Goal: Task Accomplishment & Management: Manage account settings

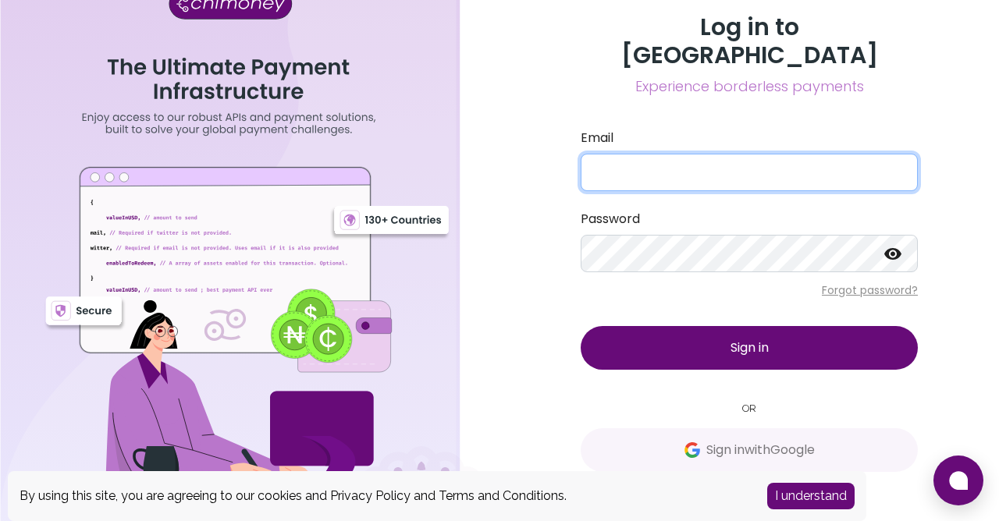
type input "[EMAIL_ADDRESS][DOMAIN_NAME]"
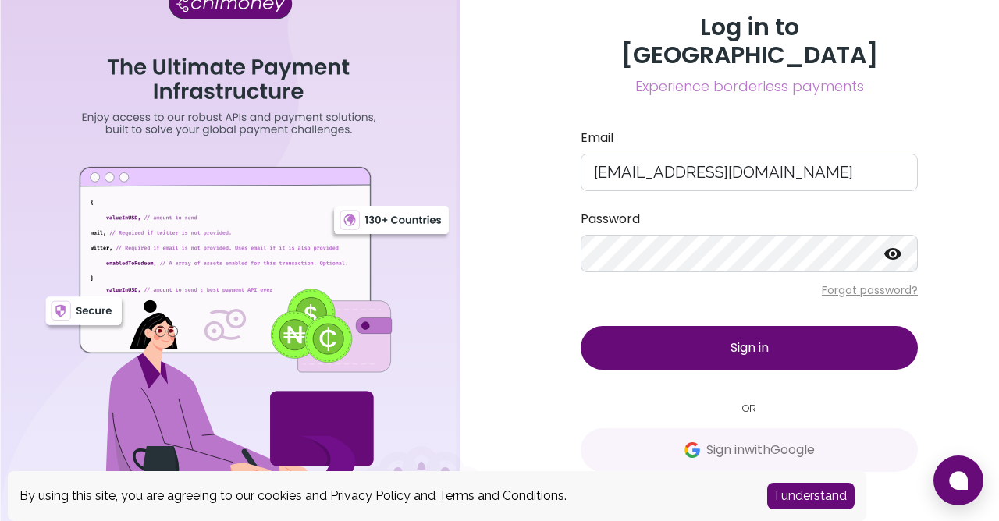
click at [735, 339] on span "Sign in" at bounding box center [749, 348] width 38 height 18
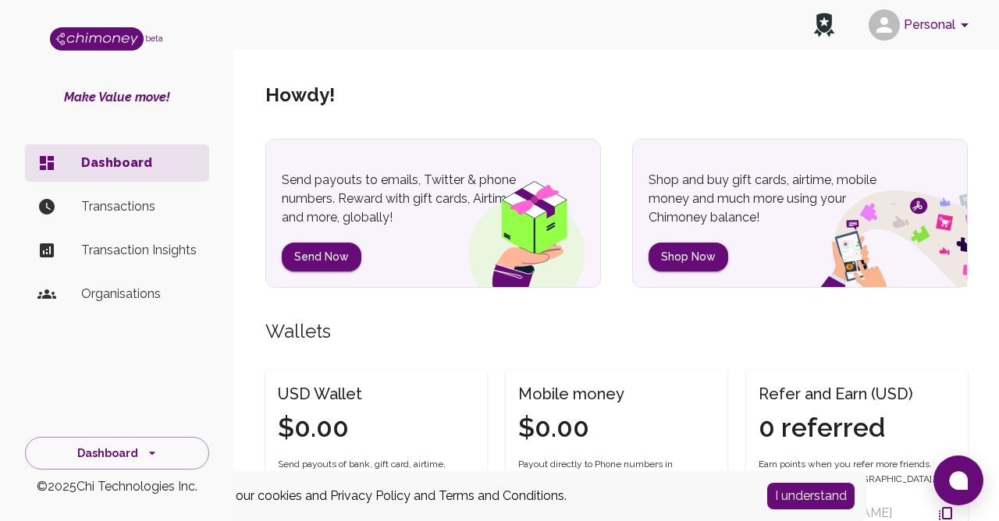
click at [954, 28] on button "Personal" at bounding box center [921, 25] width 118 height 41
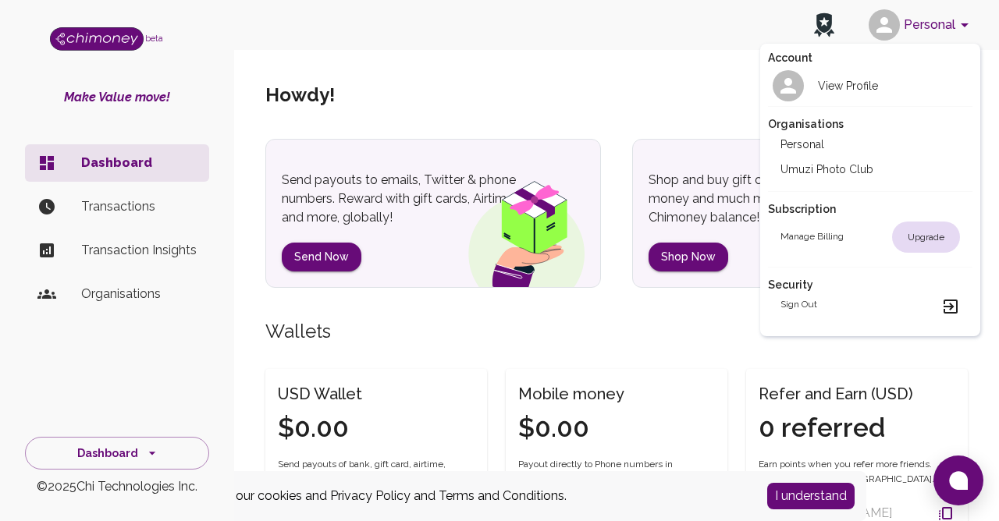
click at [837, 172] on li "Umuzi Photo Club" at bounding box center [870, 169] width 204 height 25
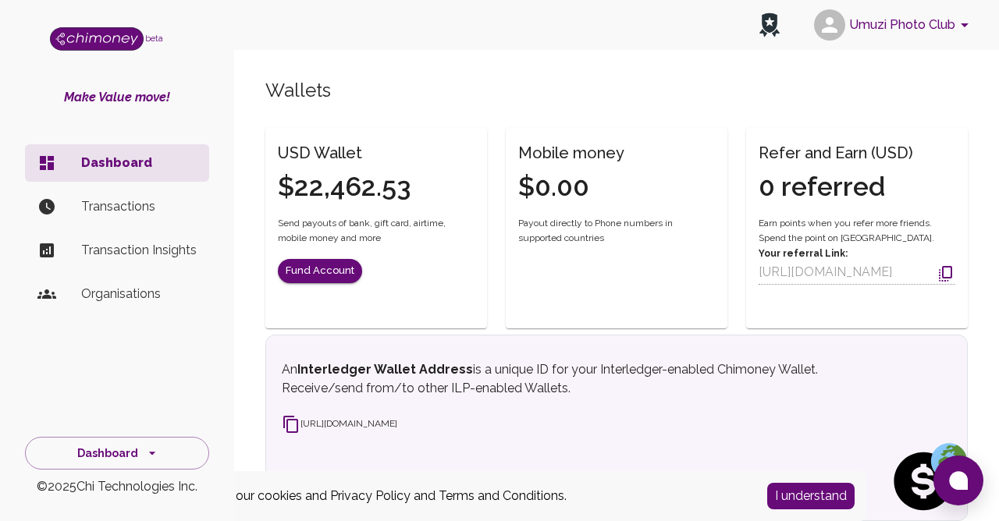
scroll to position [226, 0]
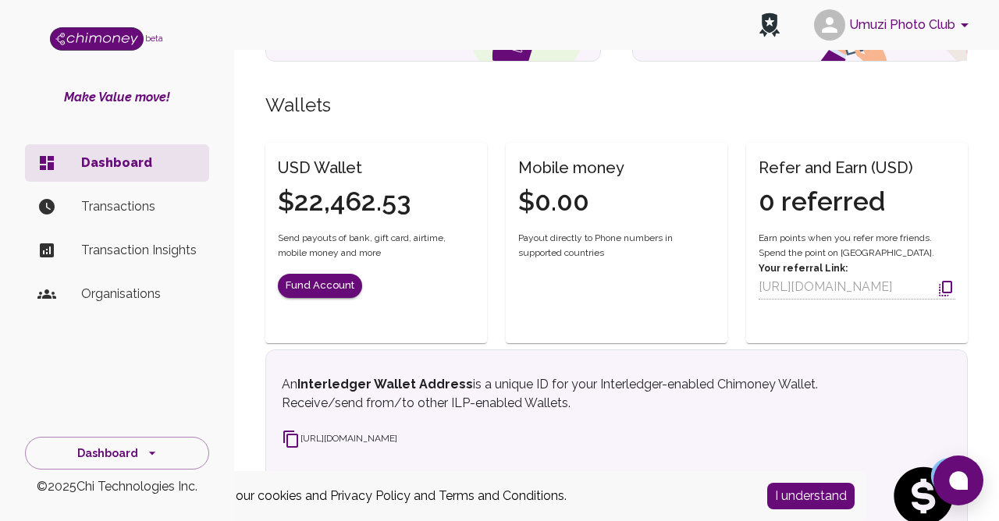
click at [101, 207] on p "Transactions" at bounding box center [138, 206] width 115 height 19
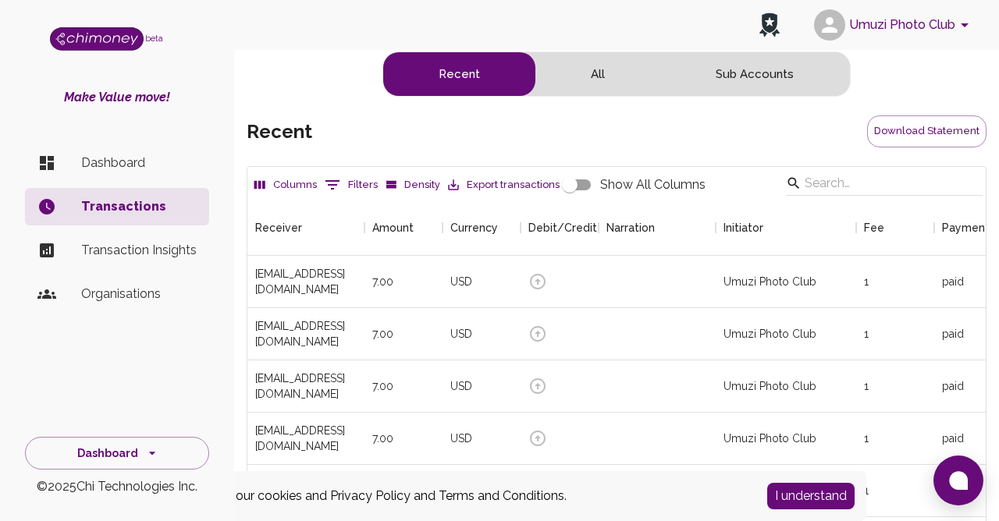
scroll to position [579, 738]
click at [588, 69] on button "All" at bounding box center [597, 74] width 125 height 44
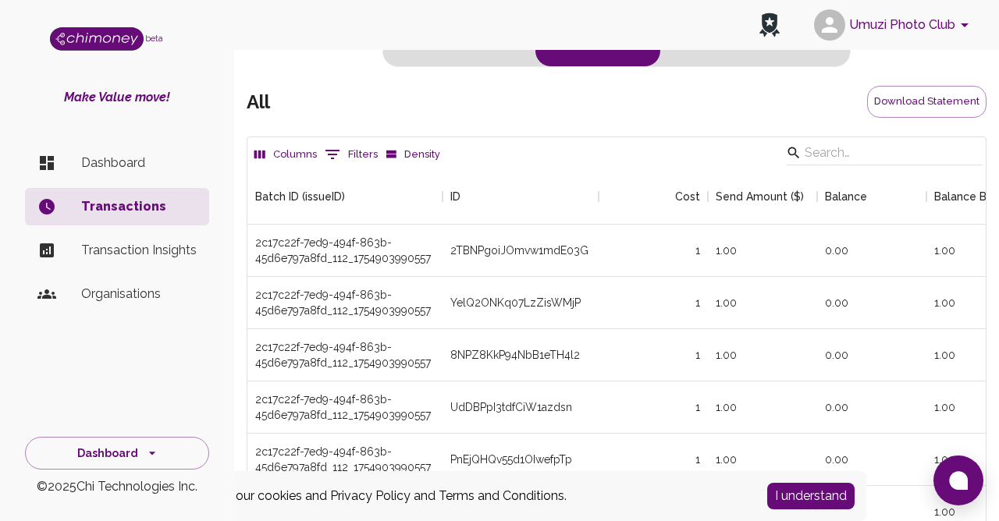
scroll to position [0, 0]
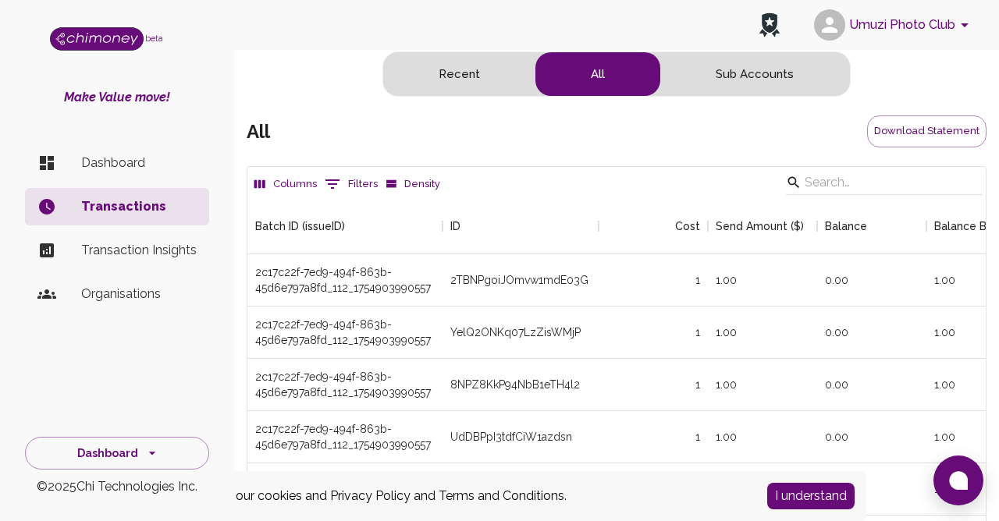
click at [125, 250] on p "Transaction Insights" at bounding box center [138, 250] width 115 height 19
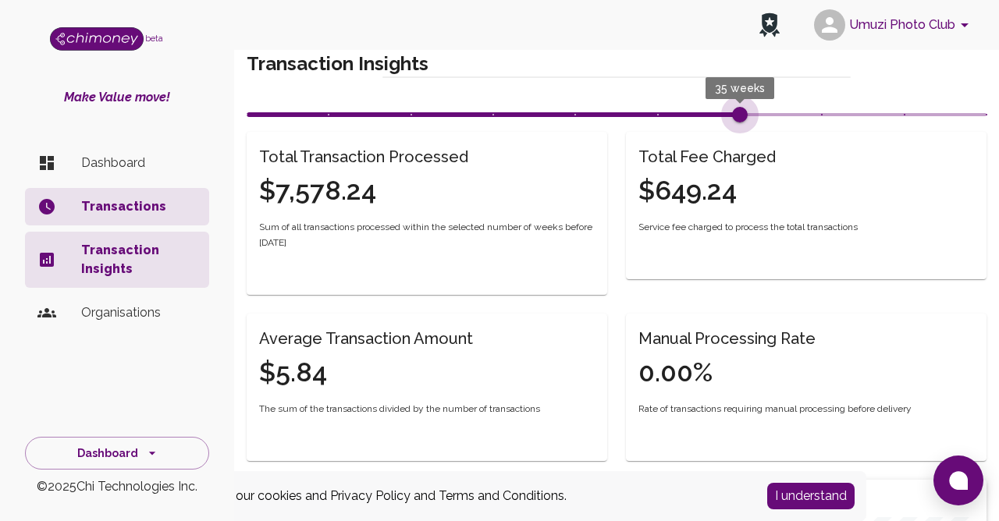
drag, startPoint x: 492, startPoint y: 112, endPoint x: 739, endPoint y: 120, distance: 246.7
click at [739, 120] on span "35 weeks" at bounding box center [740, 115] width 16 height 16
drag, startPoint x: 739, startPoint y: 117, endPoint x: 969, endPoint y: 115, distance: 230.2
click at [965, 115] on span "35 weeks" at bounding box center [617, 114] width 740 height 23
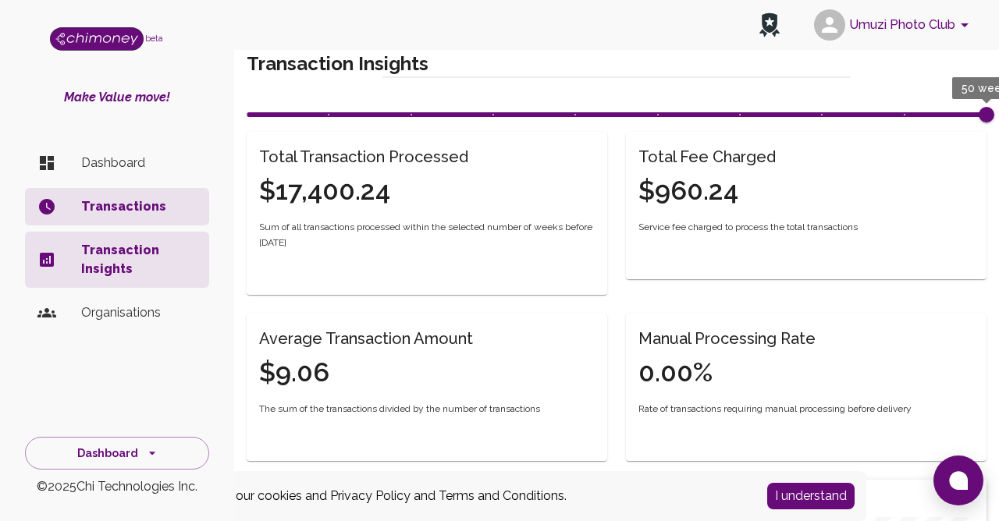
type input "50"
click at [109, 207] on p "Transactions" at bounding box center [138, 206] width 115 height 19
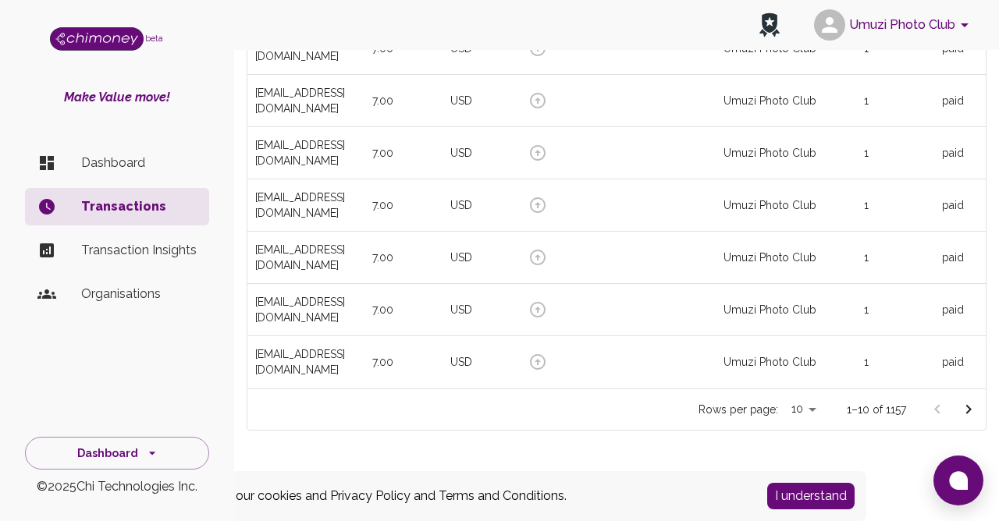
scroll to position [382, 0]
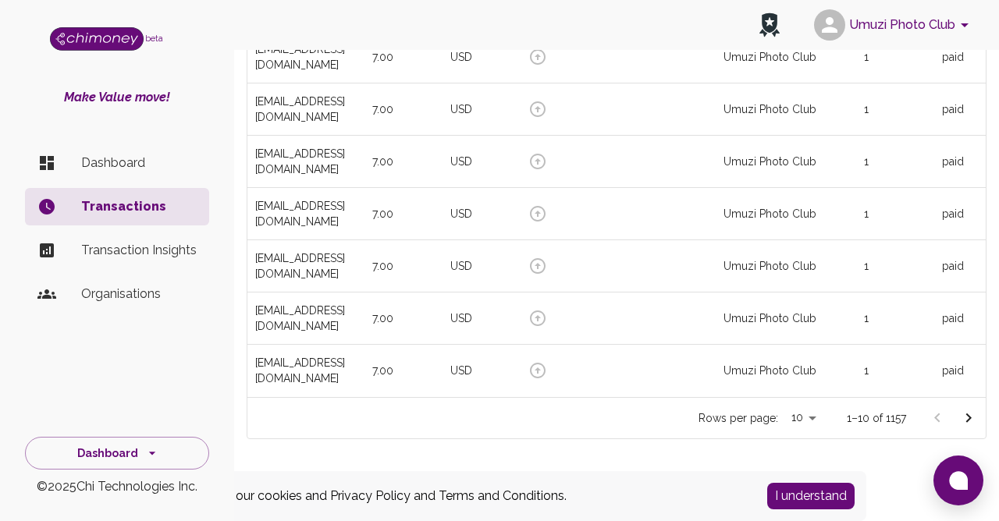
click at [816, 416] on body "Umuzi Photo Club beta Make Value move! Dashboard Transactions Transaction Insig…" at bounding box center [499, 83] width 999 height 931
click at [808, 464] on li "50" at bounding box center [804, 460] width 46 height 28
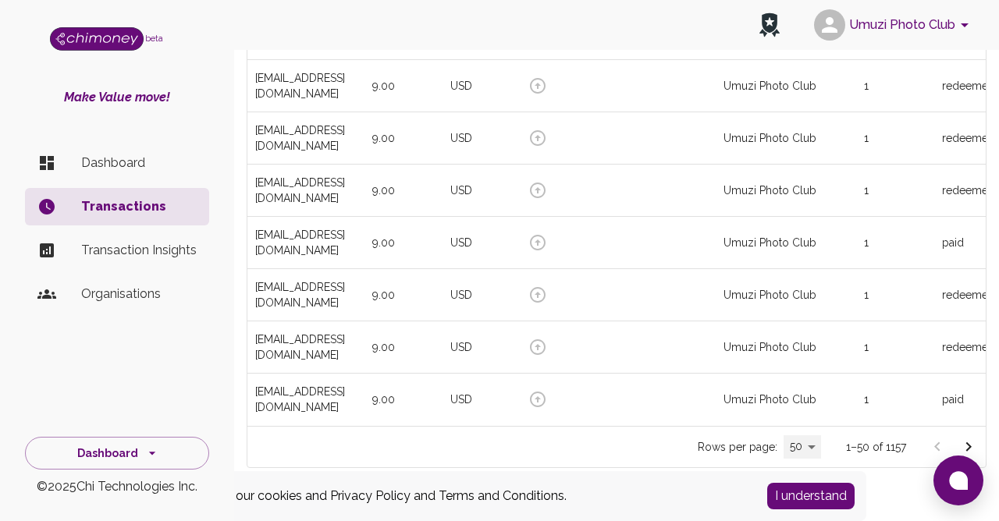
scroll to position [2481, 0]
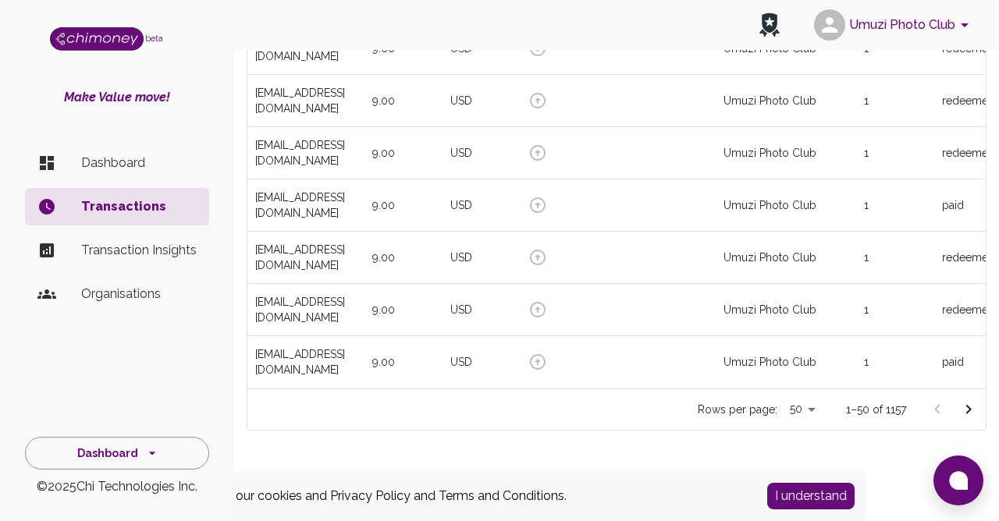
click at [802, 490] on li "100" at bounding box center [803, 488] width 46 height 28
type input "100"
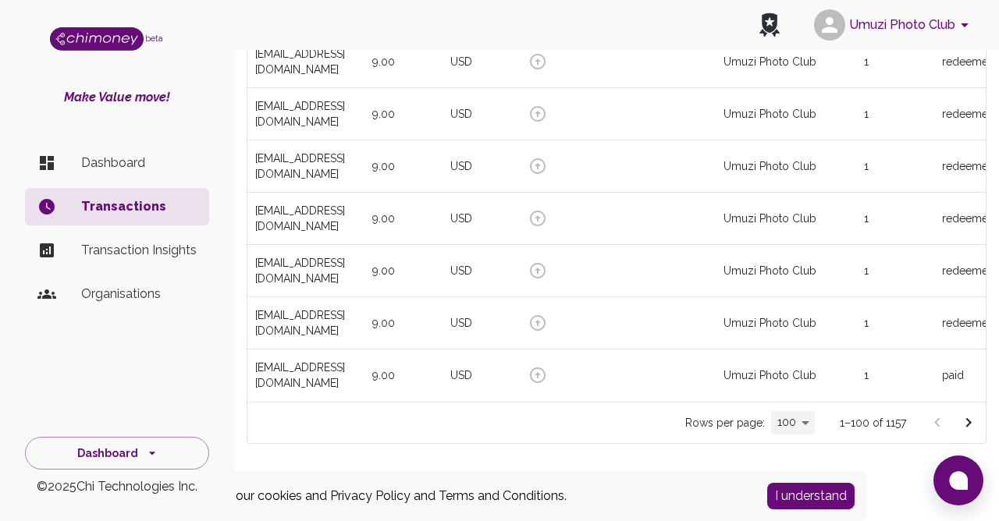
scroll to position [5096, 0]
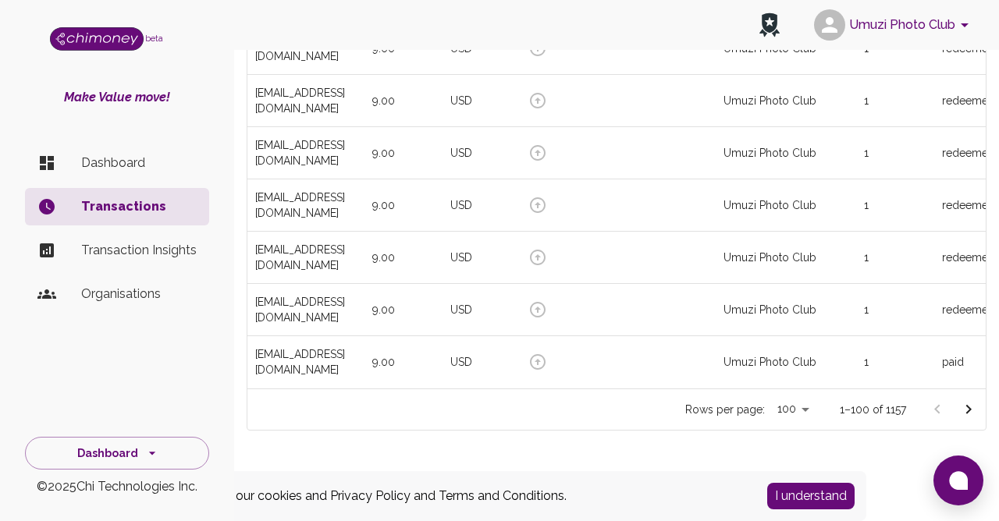
click at [970, 411] on icon "Go to next page" at bounding box center [968, 409] width 19 height 19
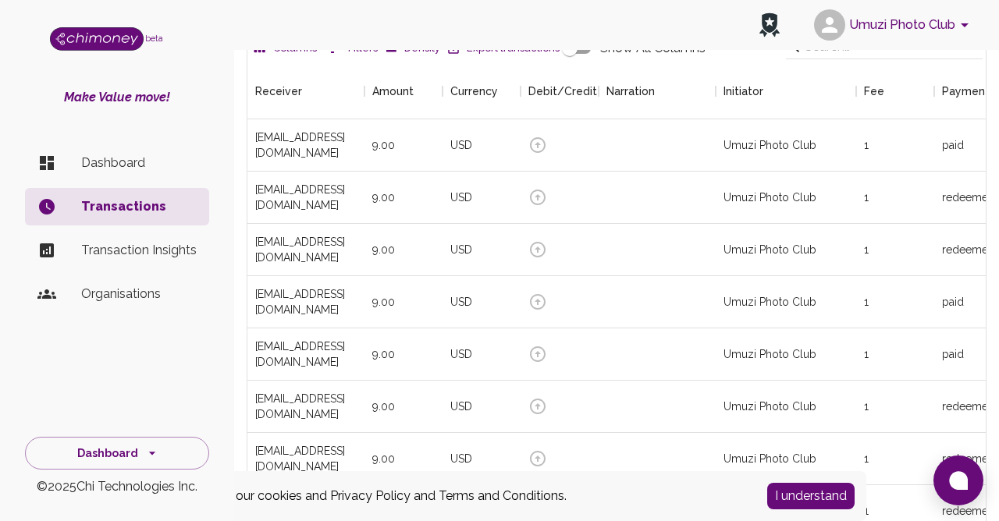
scroll to position [0, 0]
